Goal: Task Accomplishment & Management: Use online tool/utility

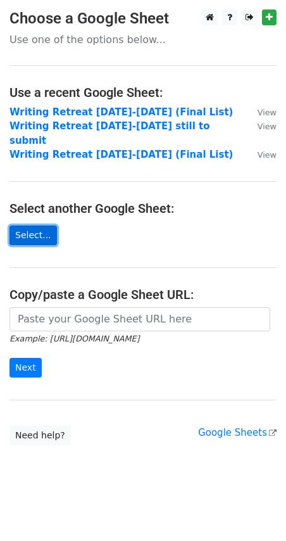
click at [29, 226] on link "Select..." at bounding box center [34, 236] width 48 height 20
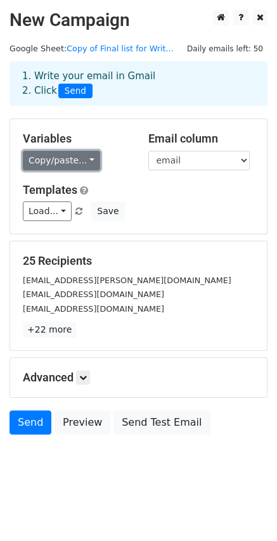
drag, startPoint x: 0, startPoint y: 0, endPoint x: 73, endPoint y: 157, distance: 173.2
click at [73, 157] on link "Copy/paste..." at bounding box center [61, 161] width 77 height 20
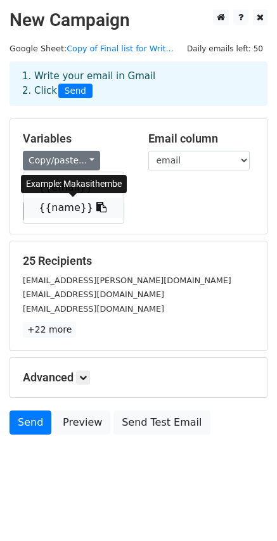
click at [51, 207] on link "{{name}}" at bounding box center [73, 208] width 100 height 20
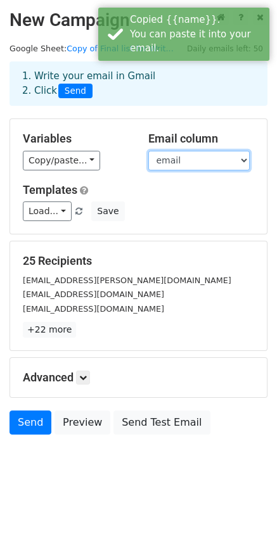
click at [184, 162] on select "email name" at bounding box center [198, 161] width 101 height 20
click at [148, 151] on select "email name" at bounding box center [198, 161] width 101 height 20
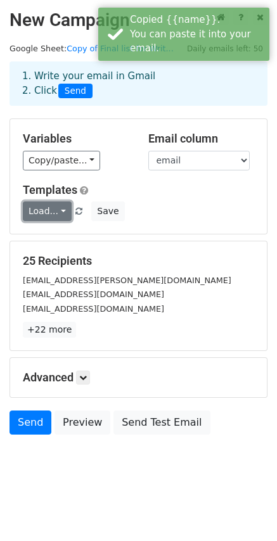
click at [46, 207] on link "Load..." at bounding box center [47, 211] width 49 height 20
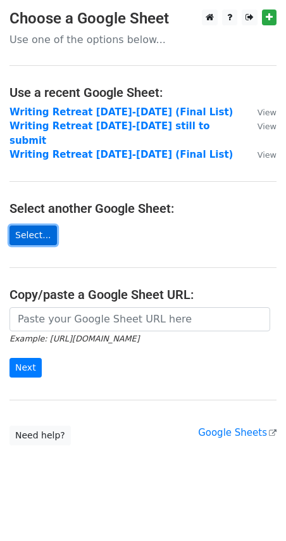
click at [30, 226] on link "Select..." at bounding box center [34, 236] width 48 height 20
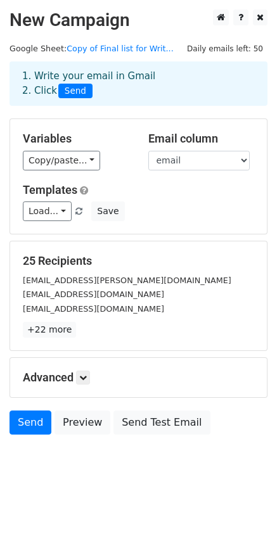
click at [61, 170] on div "Variables Copy/paste... {{email}} {{name}} Email column email name Templates Lo…" at bounding box center [138, 176] width 257 height 115
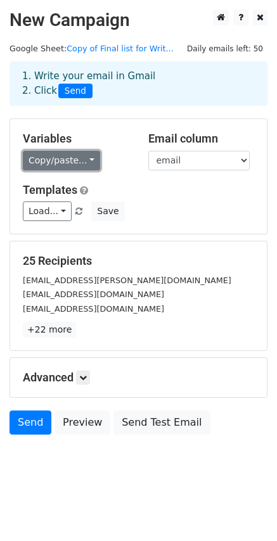
click at [69, 164] on link "Copy/paste..." at bounding box center [61, 161] width 77 height 20
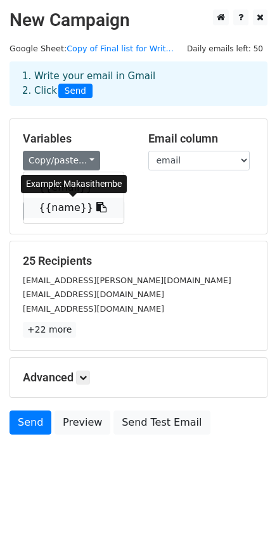
click at [53, 204] on link "{{name}}" at bounding box center [73, 208] width 100 height 20
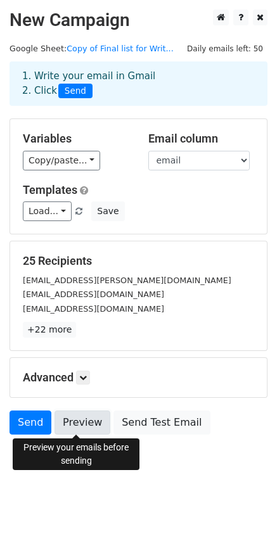
click at [90, 426] on link "Preview" at bounding box center [82, 423] width 56 height 24
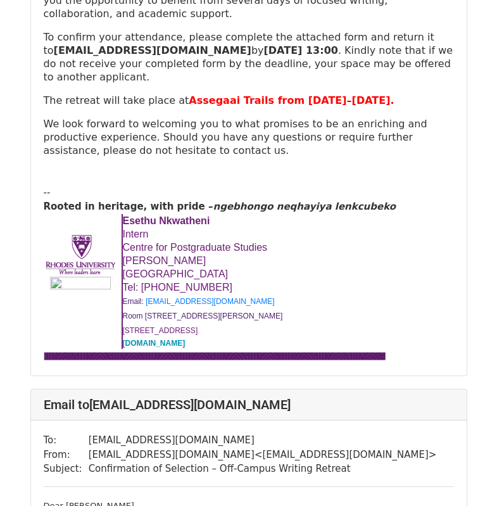
scroll to position [317, 0]
